Goal: Use online tool/utility: Utilize a website feature to perform a specific function

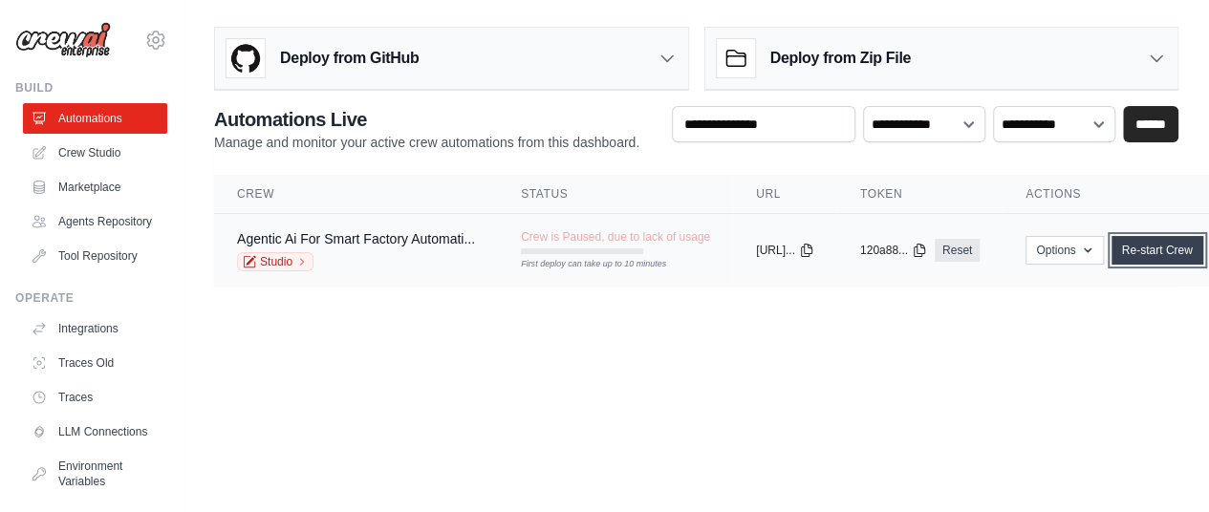
click at [1178, 240] on link "Re-start Crew" at bounding box center [1158, 250] width 92 height 29
